Goal: Transaction & Acquisition: Purchase product/service

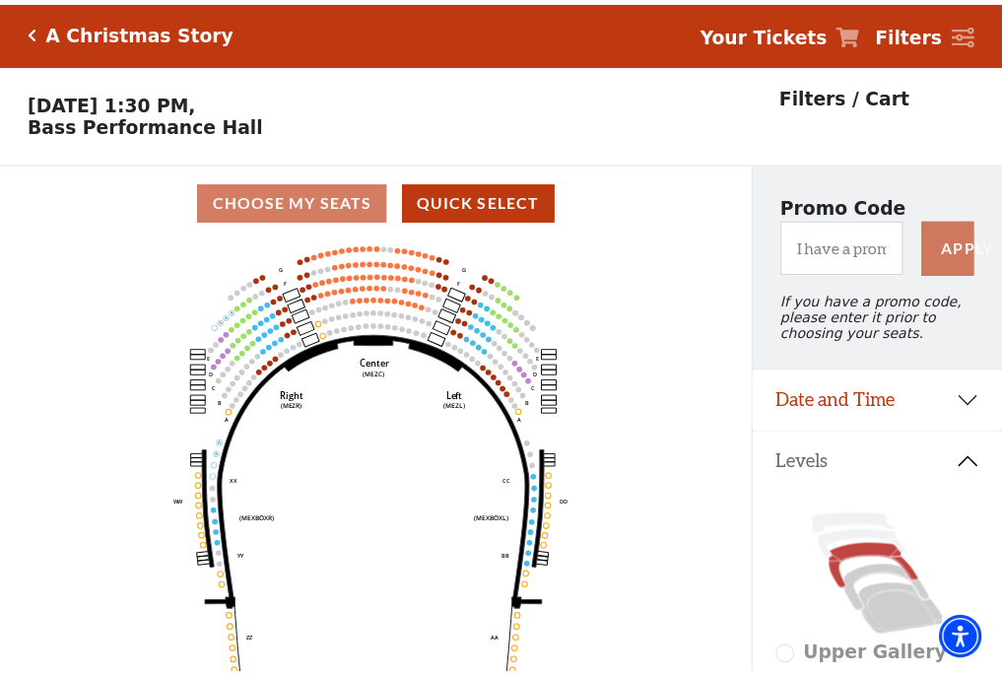
scroll to position [92, 0]
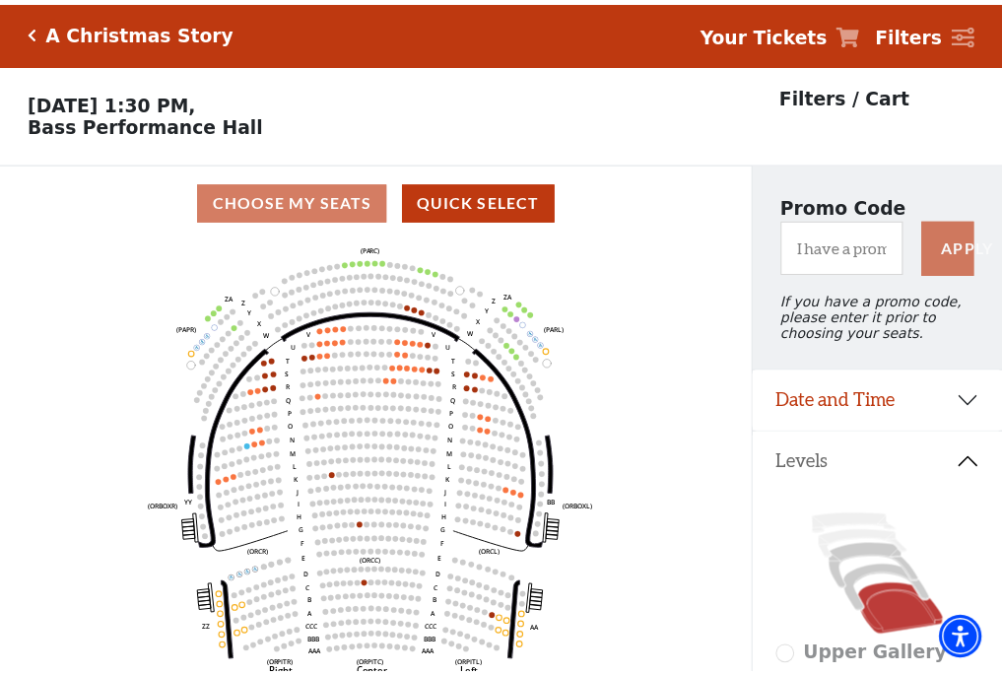
scroll to position [92, 0]
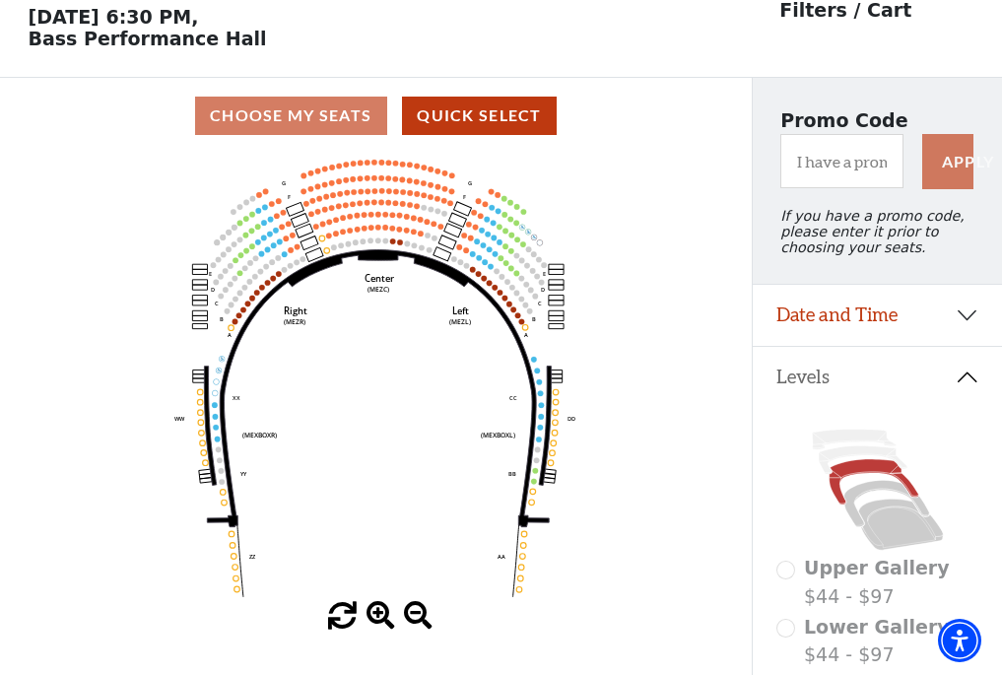
scroll to position [92, 0]
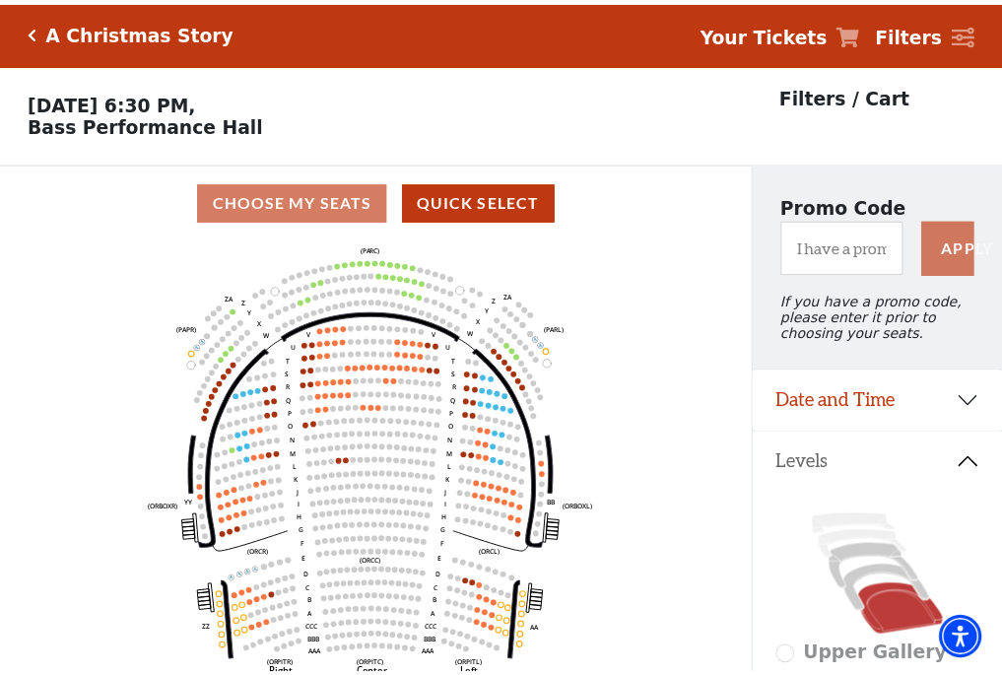
scroll to position [92, 0]
